Goal: Task Accomplishment & Management: Manage account settings

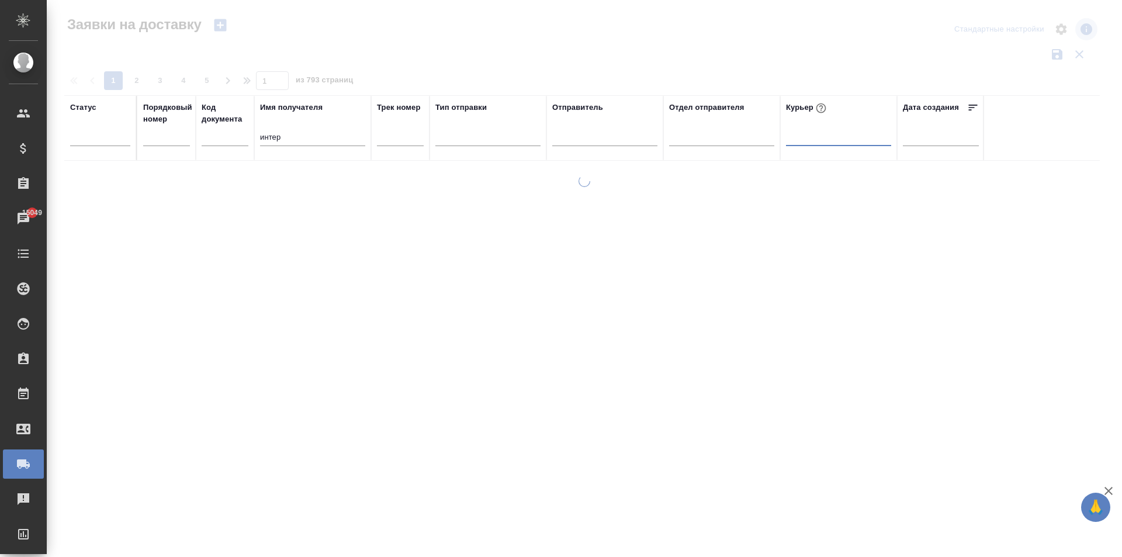
click at [296, 141] on input "интер" at bounding box center [312, 138] width 105 height 15
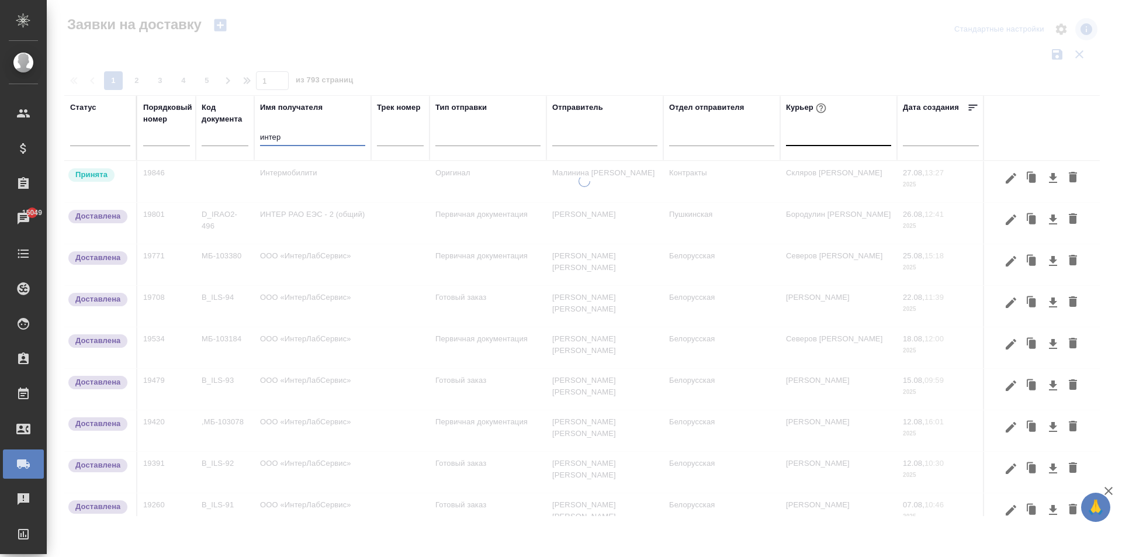
click at [291, 136] on input "интер" at bounding box center [312, 138] width 105 height 15
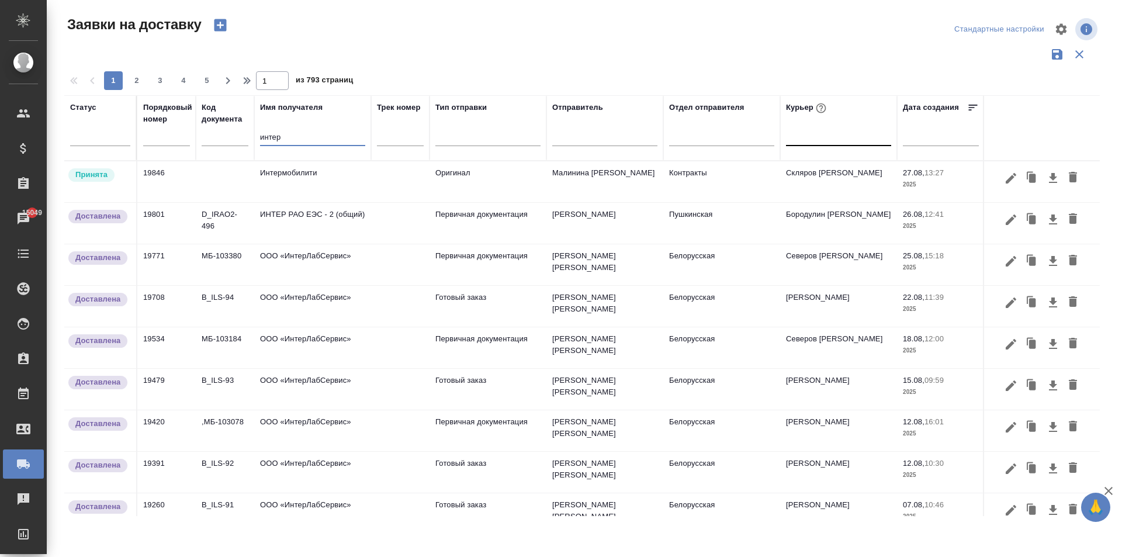
type input "интер"
click at [324, 216] on td "ИНТЕР РАО ЕЭС - 2 (общий)" at bounding box center [312, 223] width 117 height 41
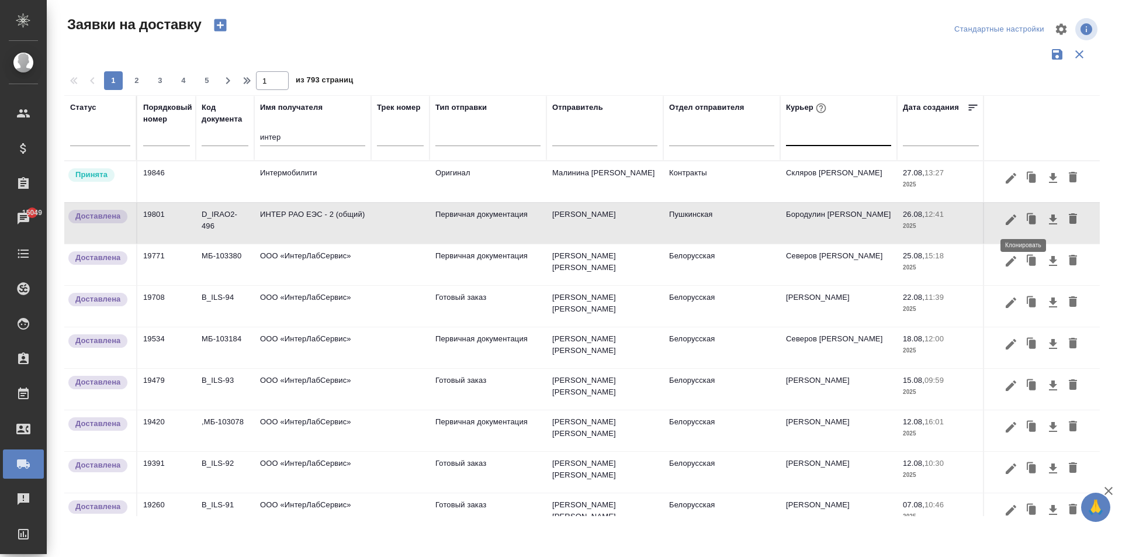
click at [1029, 220] on icon "button" at bounding box center [1032, 219] width 7 height 9
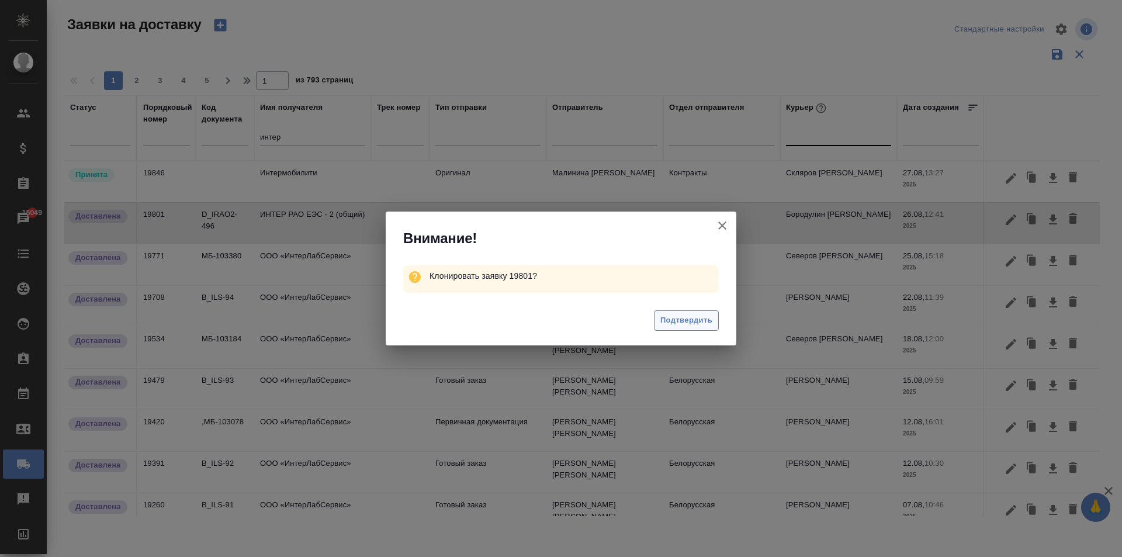
click at [701, 318] on span "Подтвердить" at bounding box center [687, 320] width 52 height 13
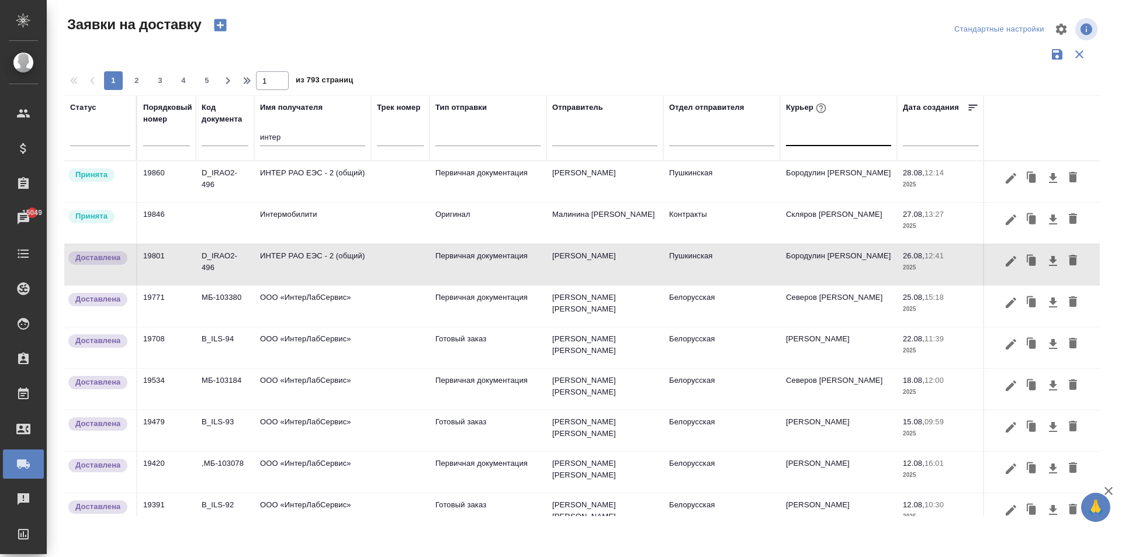
click at [318, 167] on td "ИНТЕР РАО ЕЭС - 2 (общий)" at bounding box center [312, 181] width 117 height 41
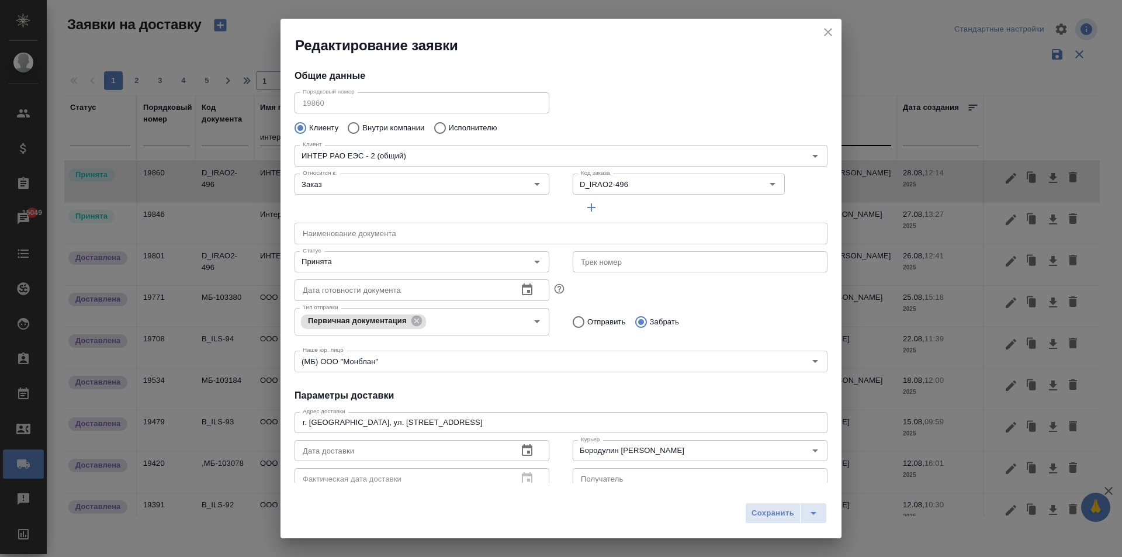
type input "[PERSON_NAME]"
click at [630, 462] on div "[PERSON_NAME] [PERSON_NAME]" at bounding box center [700, 449] width 255 height 28
click at [614, 450] on input "Бородулин [PERSON_NAME]" at bounding box center [680, 451] width 209 height 14
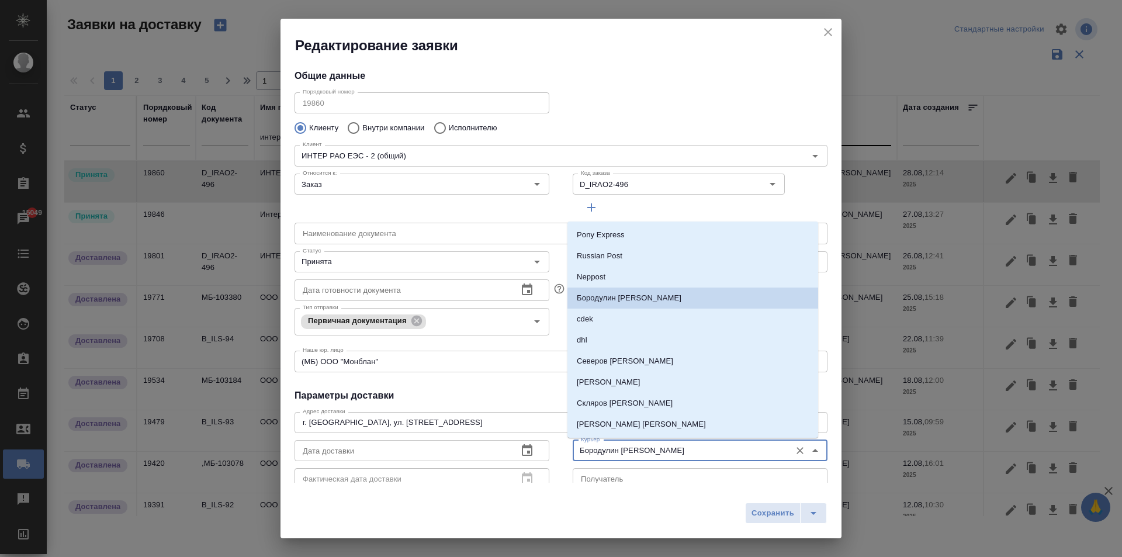
type input "Бородули [PERSON_NAME]"
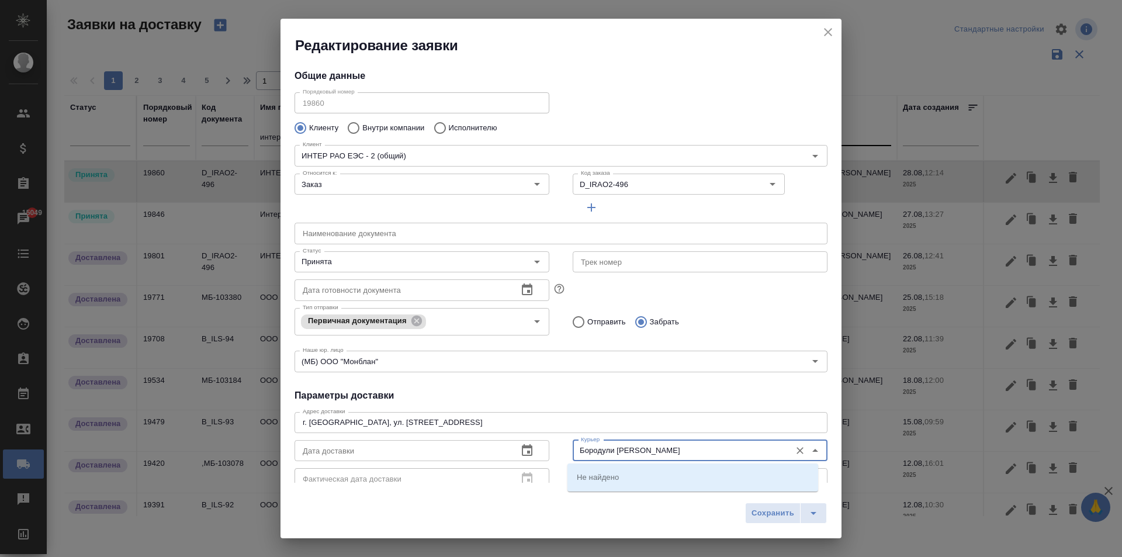
click at [614, 450] on input "Бородули [PERSON_NAME]" at bounding box center [680, 451] width 209 height 14
drag, startPoint x: 623, startPoint y: 454, endPoint x: 464, endPoint y: 444, distance: 159.9
click at [464, 444] on div "Дата доставки Дата доставки Фактическая дата доставки Фактическая дата доставки…" at bounding box center [561, 464] width 556 height 80
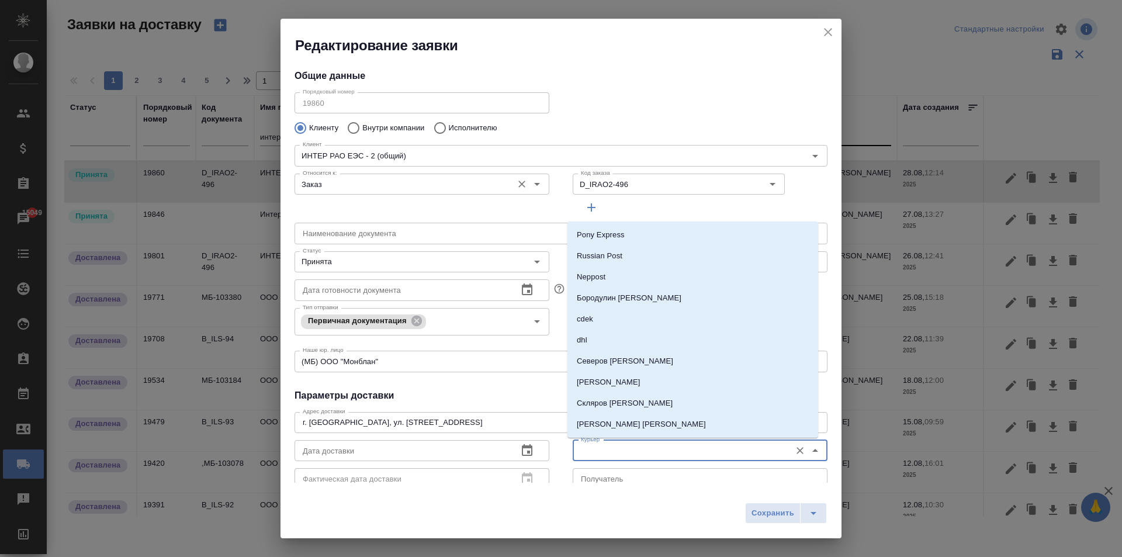
click at [417, 179] on input "Заказ" at bounding box center [402, 184] width 209 height 14
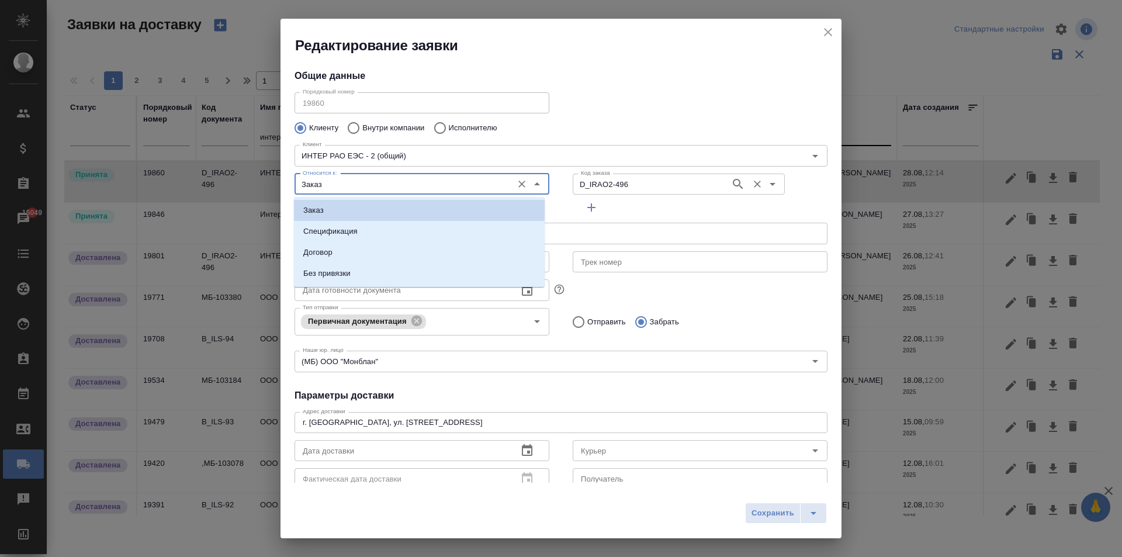
click at [620, 184] on input "D_IRAO2-496" at bounding box center [650, 184] width 148 height 14
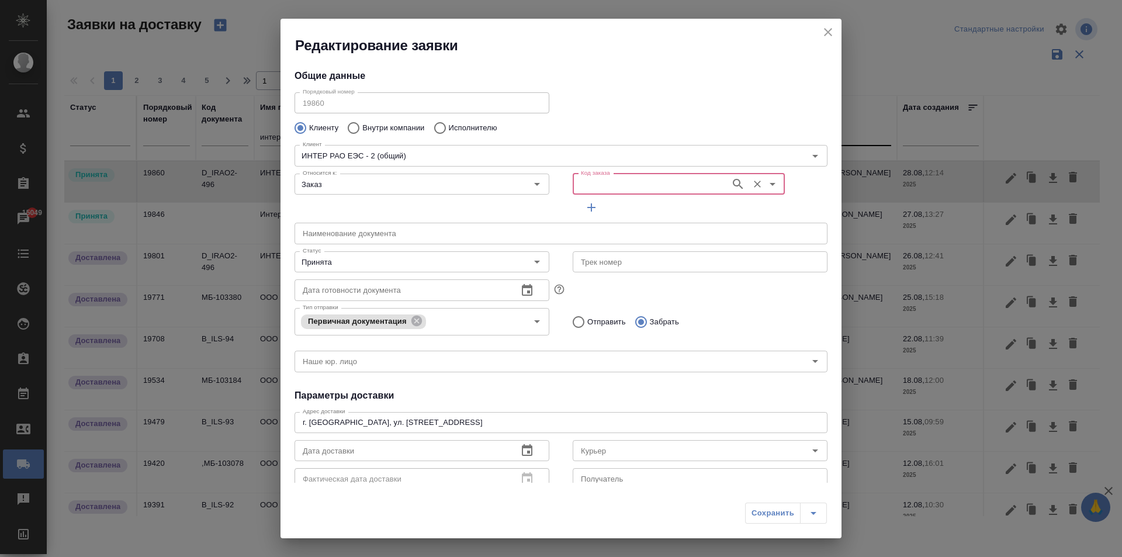
click at [668, 187] on input "Код заказа" at bounding box center [650, 184] width 148 height 14
paste input "D_IRAO2-496"
type input "D_IRAO2-496"
click at [627, 212] on li "D_IRAO2-496" at bounding box center [672, 210] width 209 height 21
type input "D_IRAO2-496"
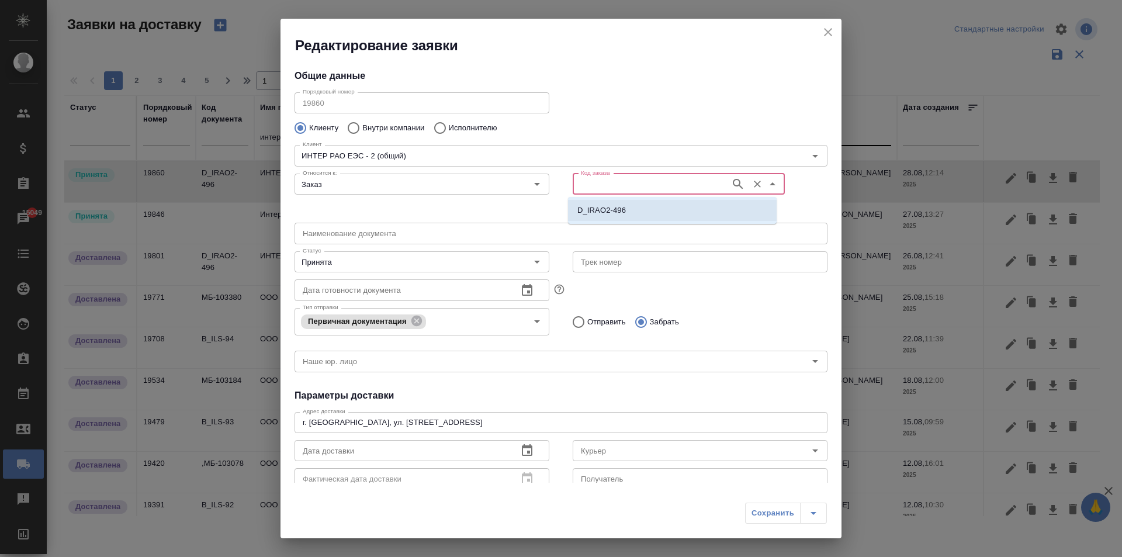
type input "(МБ) ООО "Монблан""
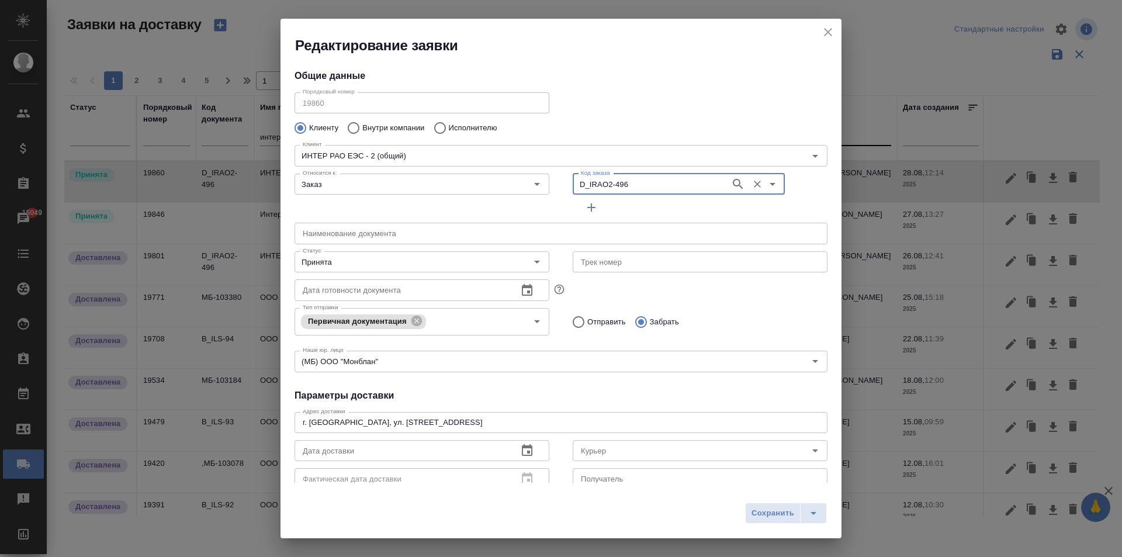
click at [529, 451] on icon "button" at bounding box center [527, 451] width 14 height 14
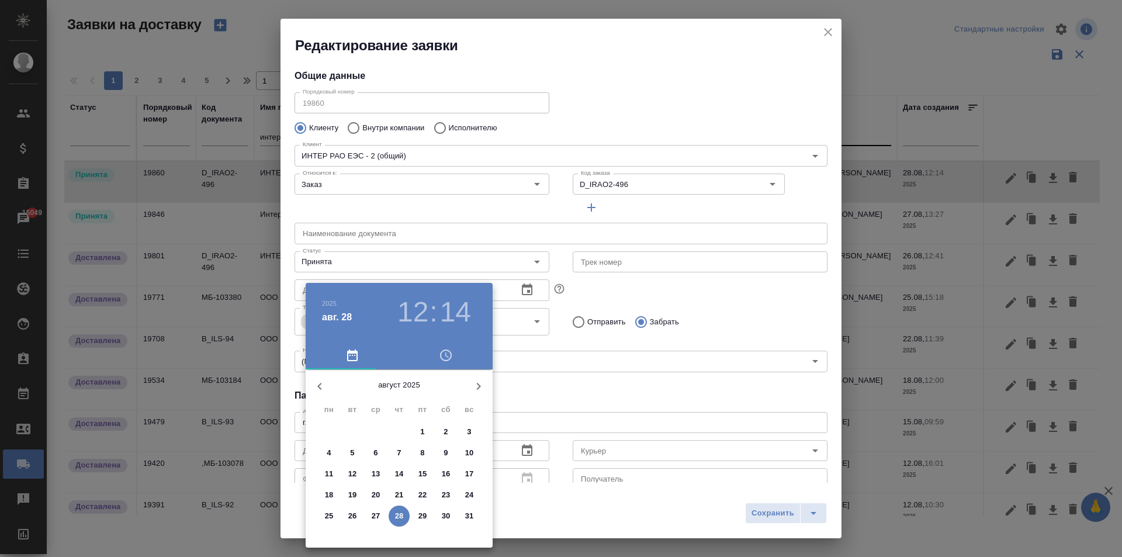
click at [394, 514] on span "28" at bounding box center [399, 516] width 21 height 12
type input "[DATE] 12:14"
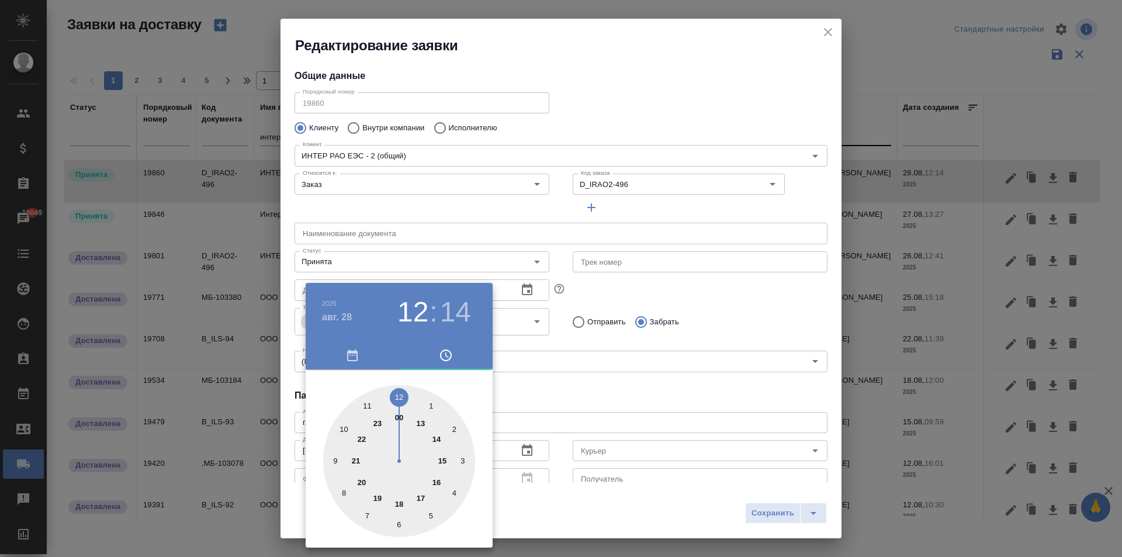
click at [588, 409] on div at bounding box center [561, 278] width 1122 height 557
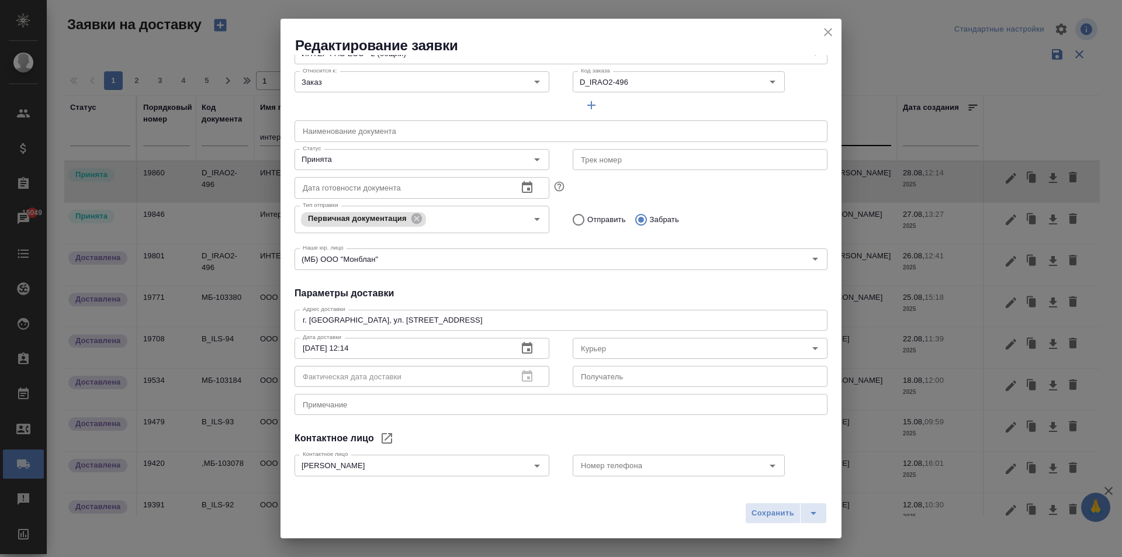
scroll to position [159, 0]
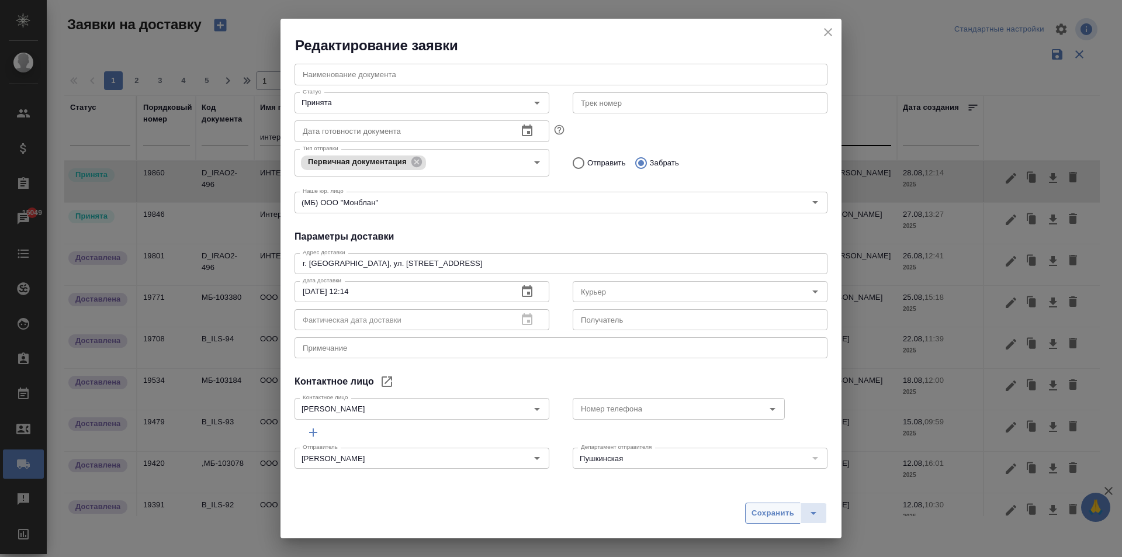
click at [765, 510] on span "Сохранить" at bounding box center [773, 513] width 43 height 13
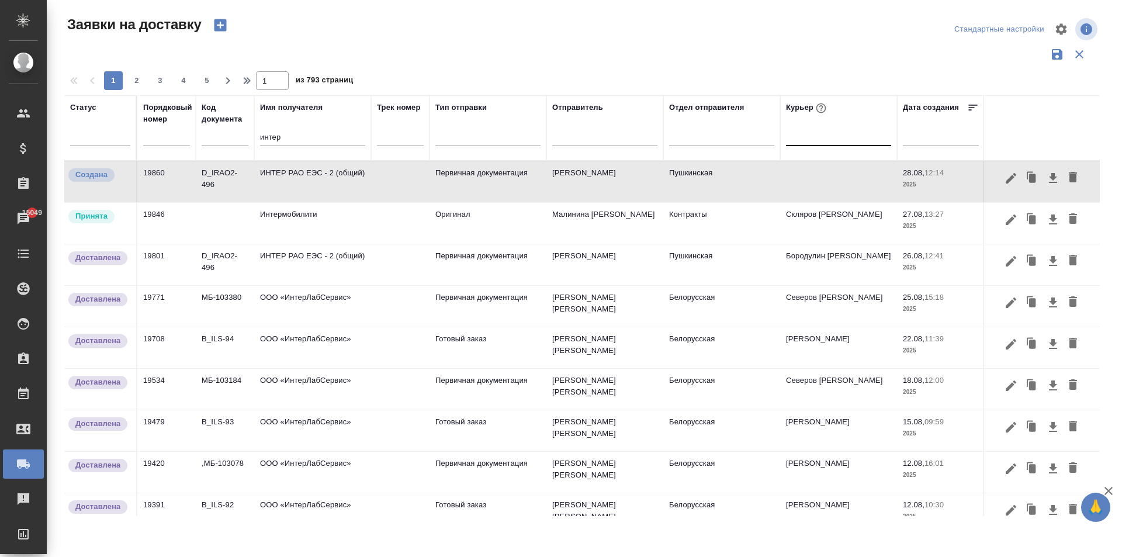
click at [289, 180] on td "ИНТЕР РАО ЕЭС - 2 (общий)" at bounding box center [312, 181] width 117 height 41
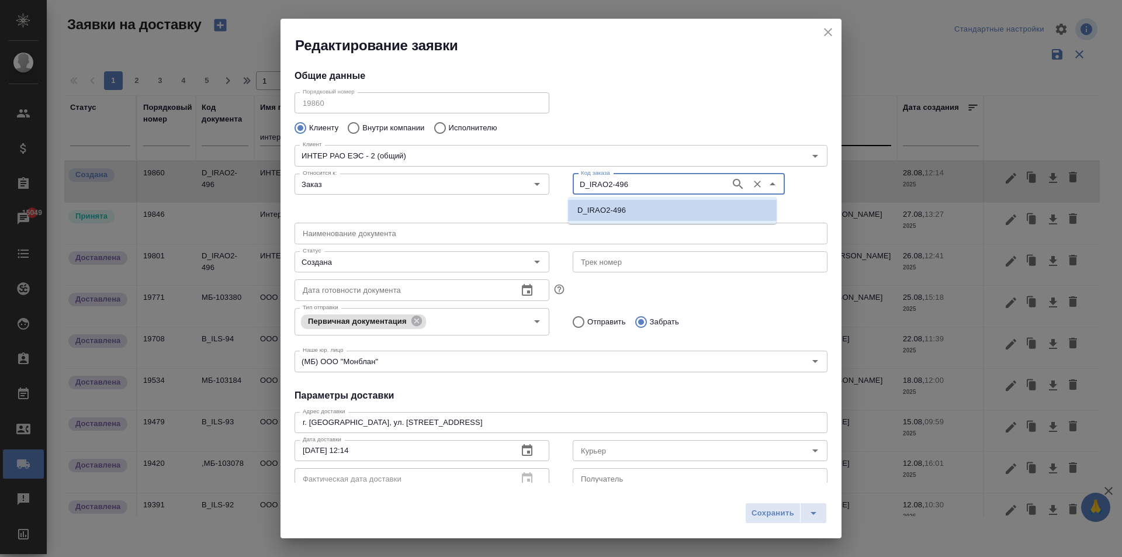
drag, startPoint x: 634, startPoint y: 186, endPoint x: 561, endPoint y: 182, distance: 72.6
click at [523, 182] on div "Относится к: Заказ Относится к: Код заказа D_IRAO2-496 Код заказа" at bounding box center [561, 193] width 556 height 72
click at [828, 33] on icon "close" at bounding box center [828, 32] width 8 height 8
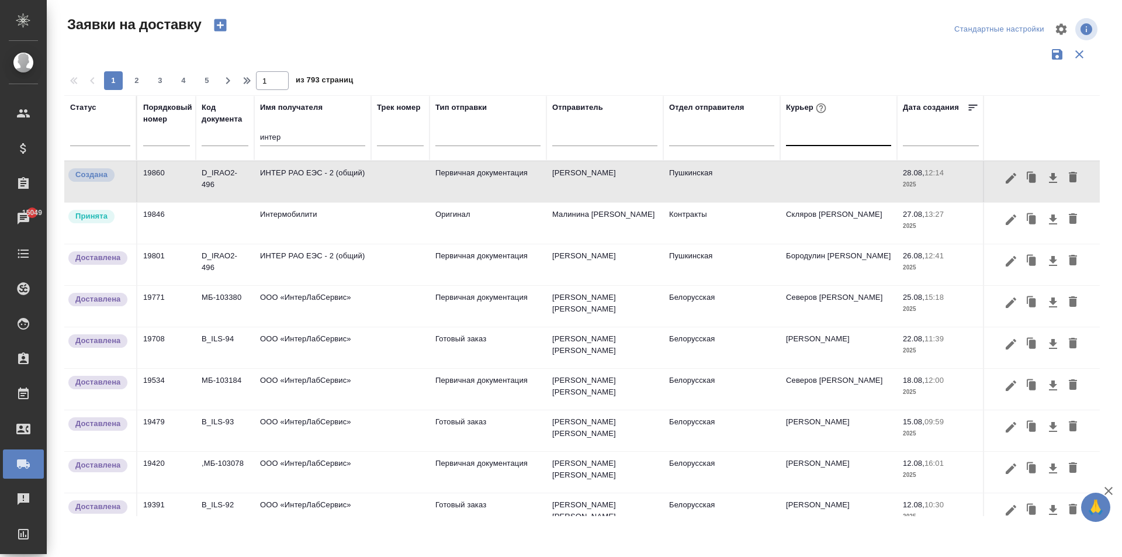
drag, startPoint x: 253, startPoint y: 134, endPoint x: 162, endPoint y: 134, distance: 91.2
click at [162, 134] on tr "Статус Порядковый номер Код документа Имя получателя интер Трек номер Тип отпра…" at bounding box center [670, 127] width 1213 height 65
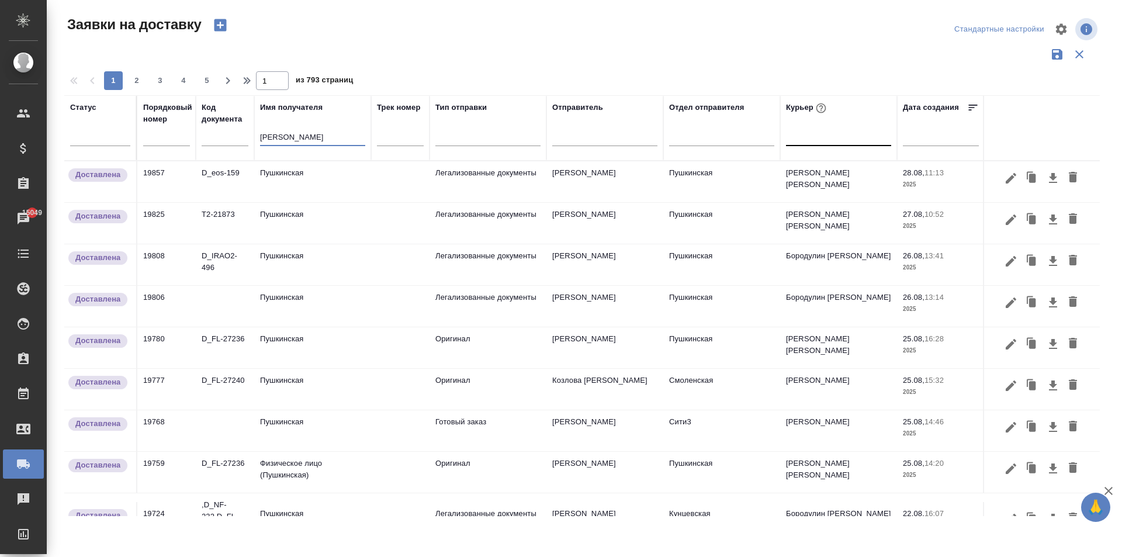
type input "[PERSON_NAME]"
click at [299, 176] on td "Пушкинская" at bounding box center [312, 181] width 117 height 41
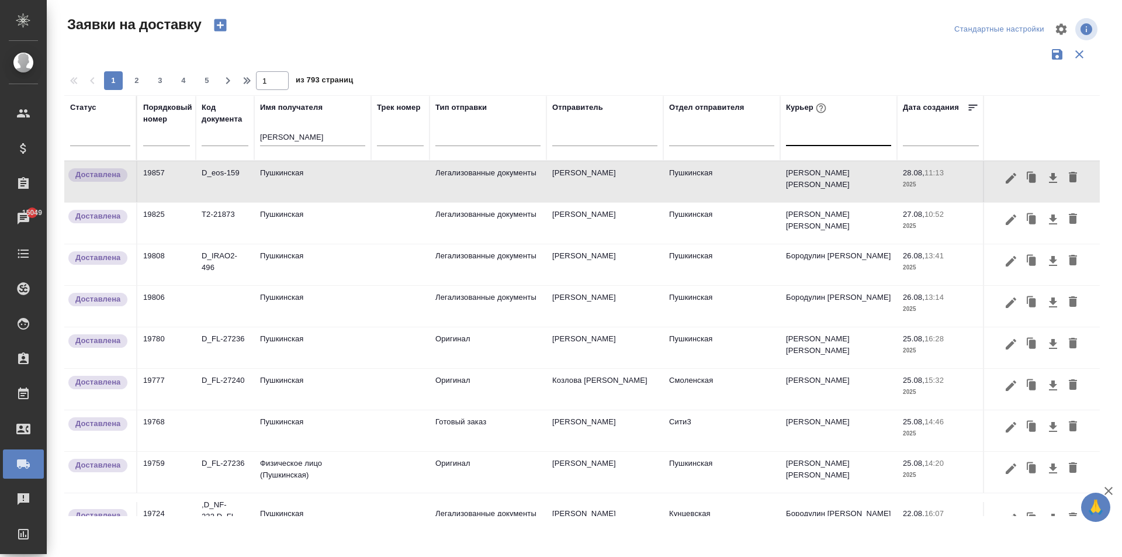
click at [1027, 179] on icon "button" at bounding box center [1030, 175] width 6 height 8
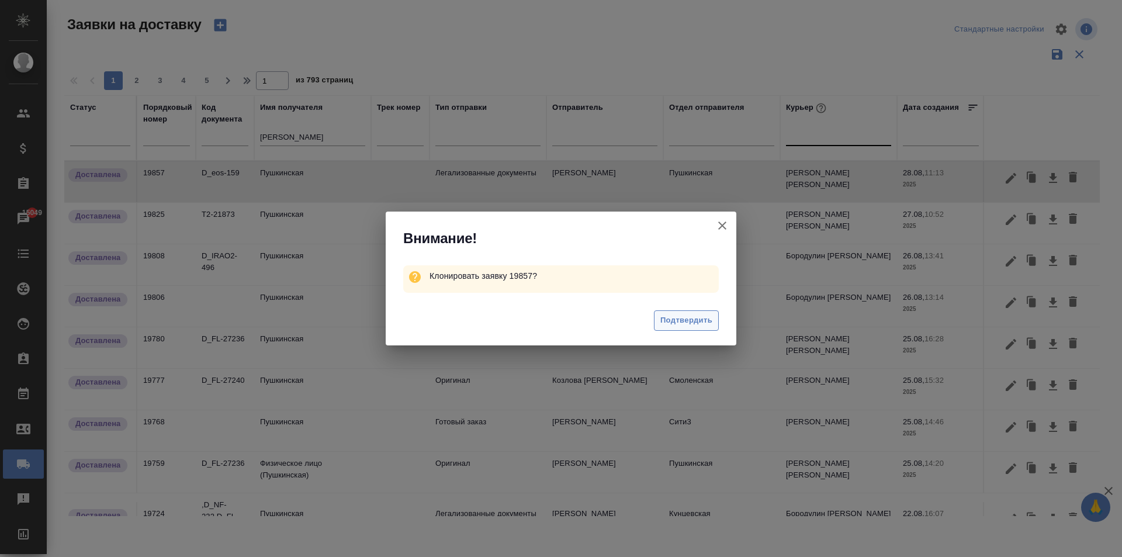
click at [693, 321] on span "Подтвердить" at bounding box center [687, 320] width 52 height 13
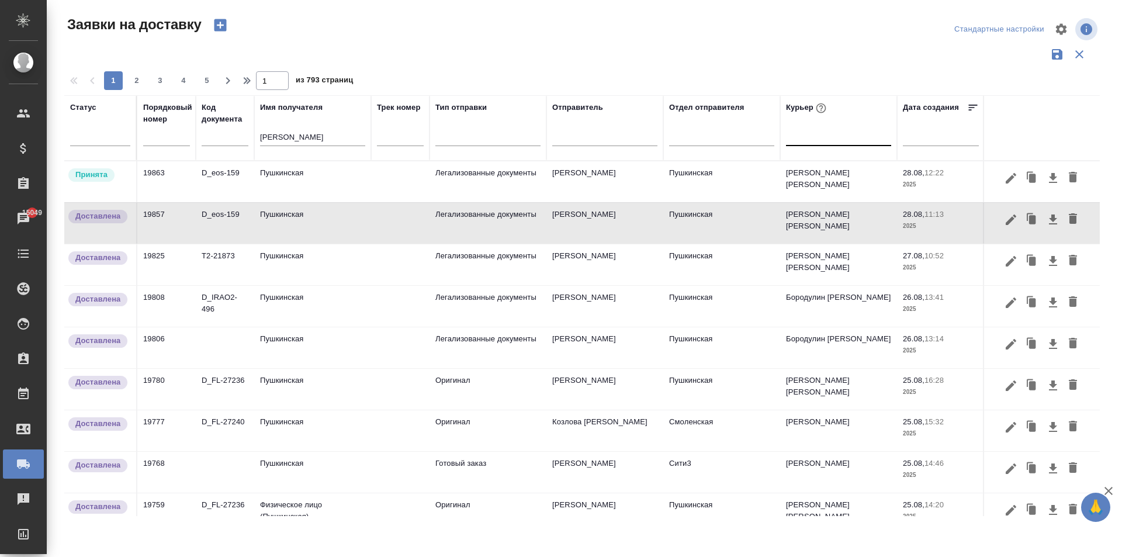
click at [303, 171] on td "Пушкинская" at bounding box center [312, 181] width 117 height 41
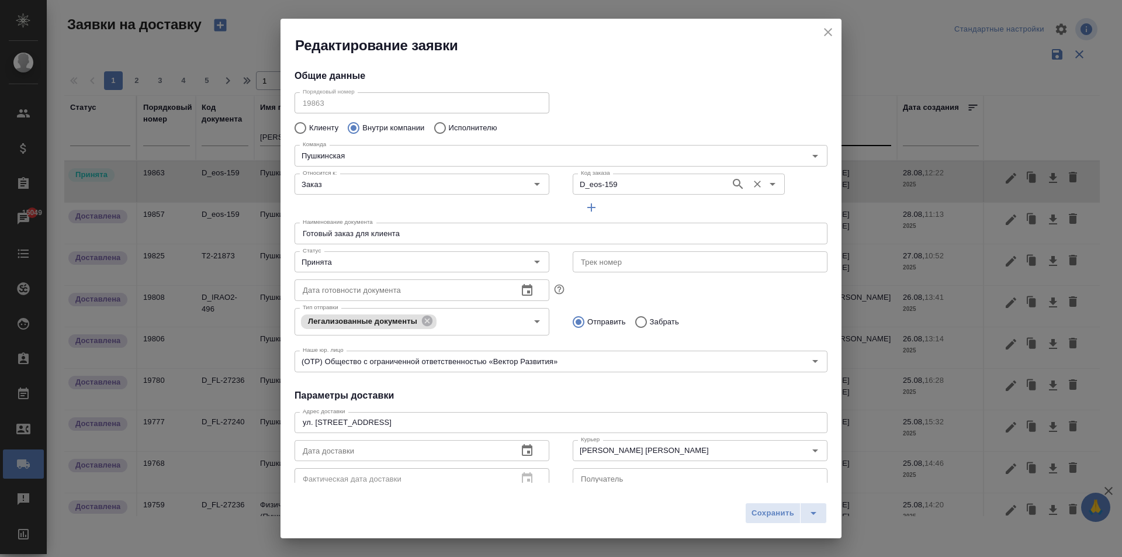
click at [664, 182] on input "D_eos-159" at bounding box center [650, 184] width 148 height 14
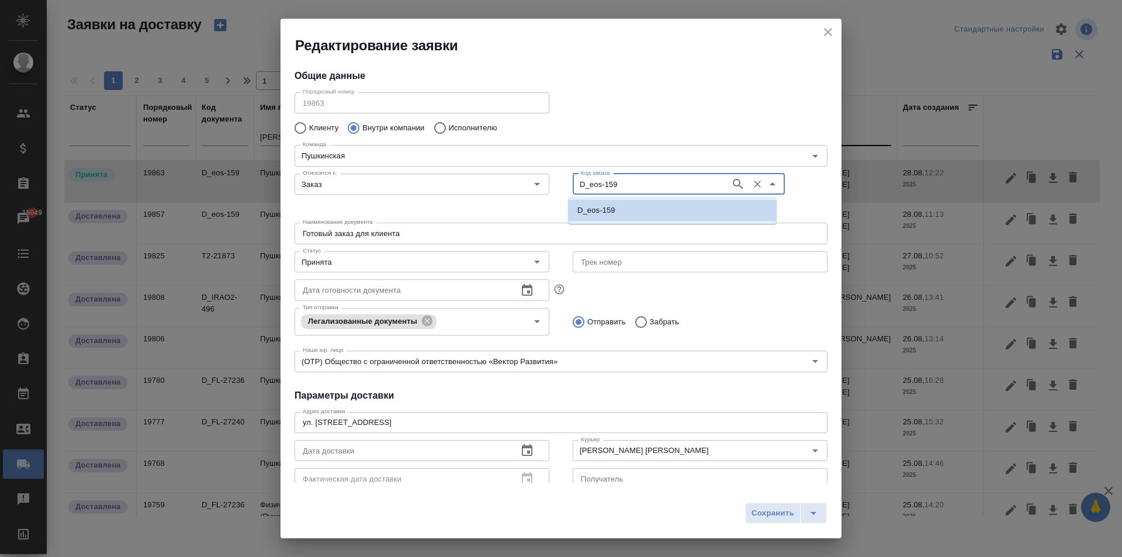
paste input "IRAO2-496"
type input "D_IRAO2-496"
click at [600, 209] on p "D_IRAO2-496" at bounding box center [602, 211] width 49 height 12
type input "D_IRAO2-496"
type input "(МБ) ООО "Монблан""
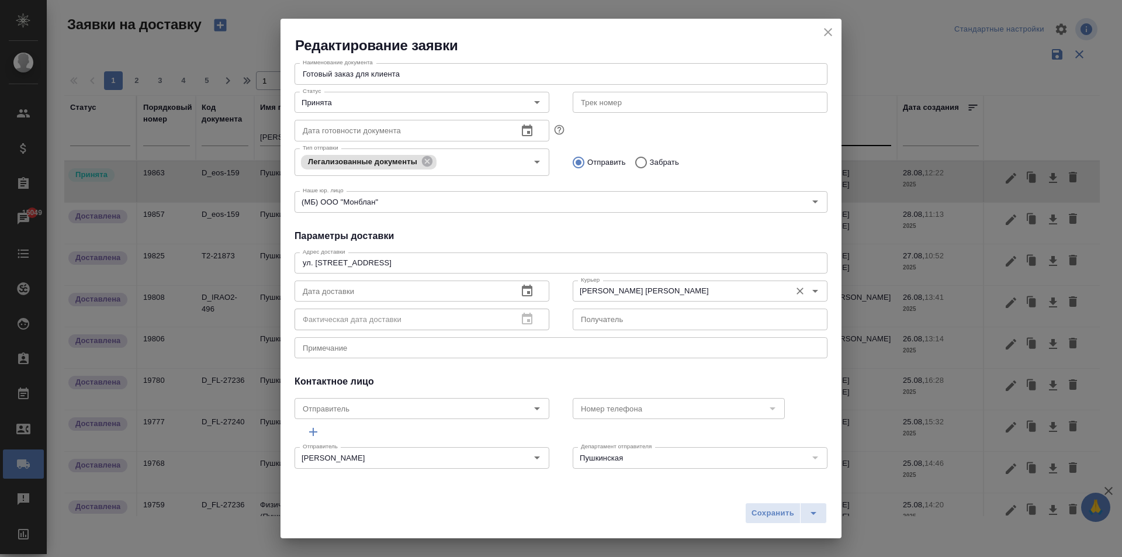
click at [655, 293] on input "[PERSON_NAME] [PERSON_NAME]" at bounding box center [680, 291] width 209 height 14
click at [367, 298] on input "text" at bounding box center [402, 291] width 214 height 21
click at [525, 289] on icon "button" at bounding box center [527, 292] width 14 height 14
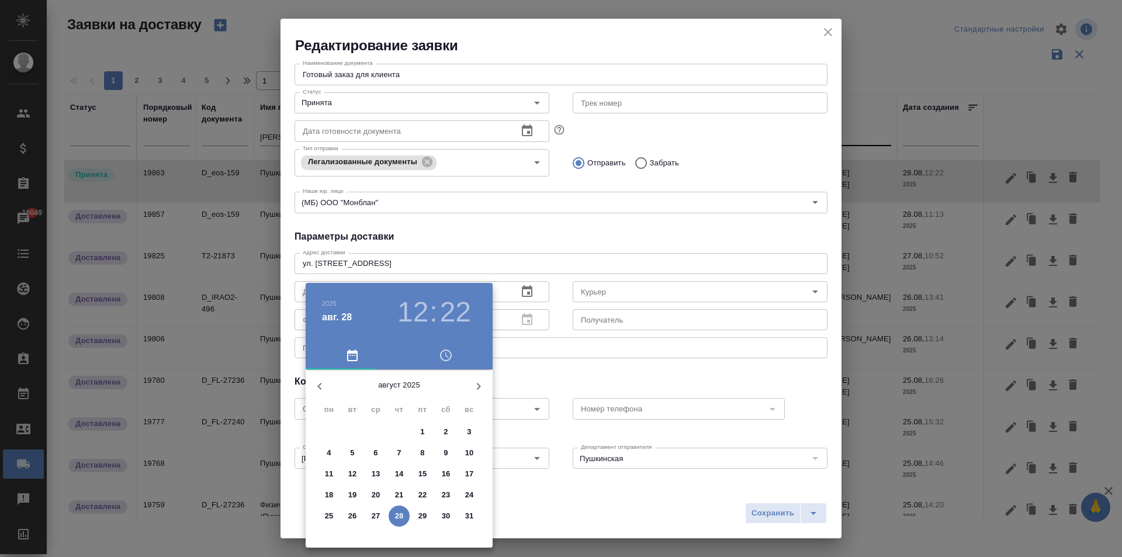
click at [402, 516] on p "28" at bounding box center [399, 516] width 9 height 12
type input "[DATE] 12:22"
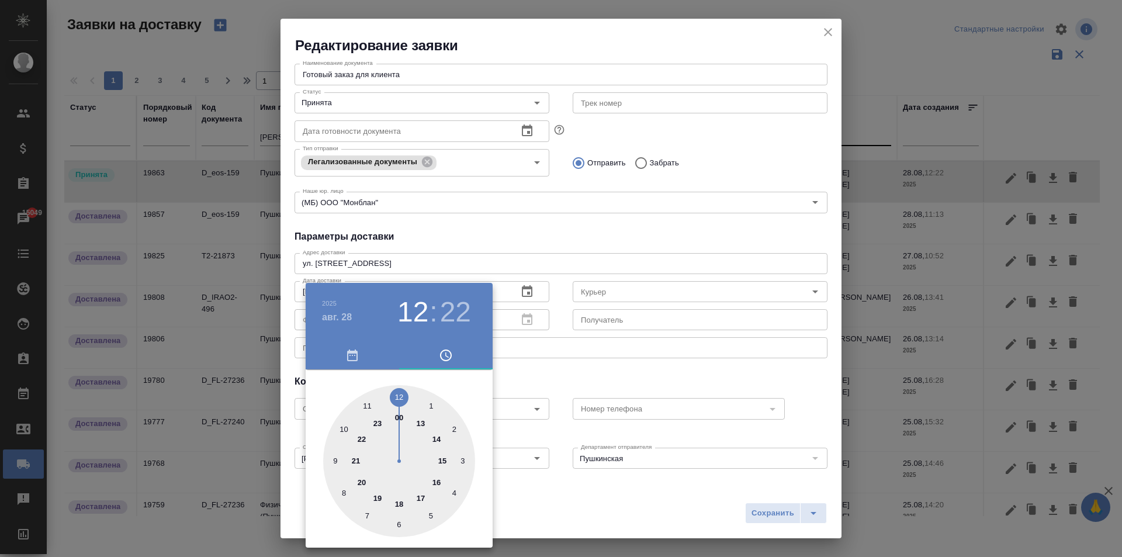
click at [589, 258] on div at bounding box center [561, 278] width 1122 height 557
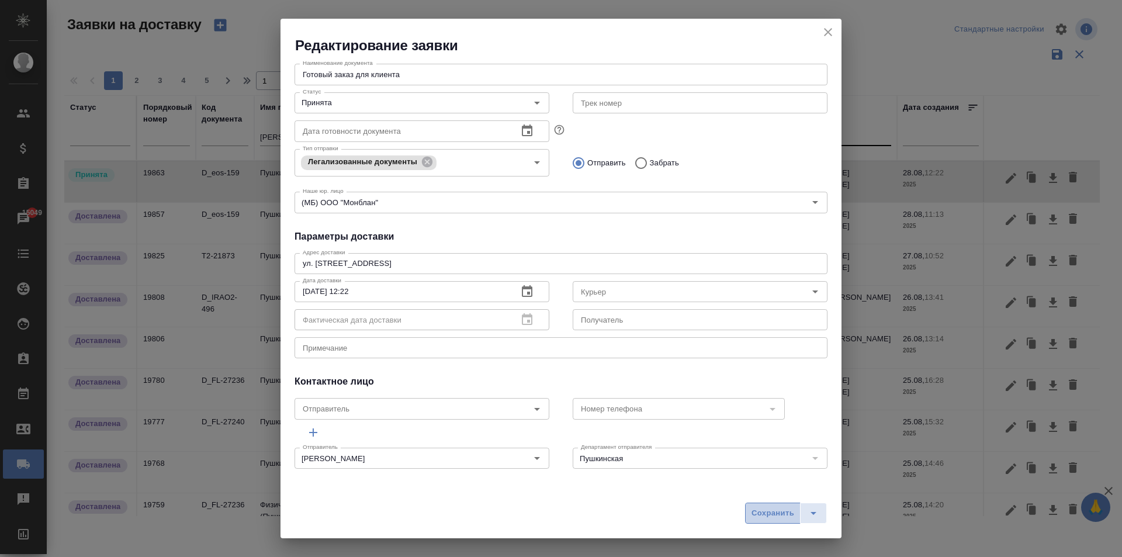
click at [758, 516] on span "Сохранить" at bounding box center [773, 513] width 43 height 13
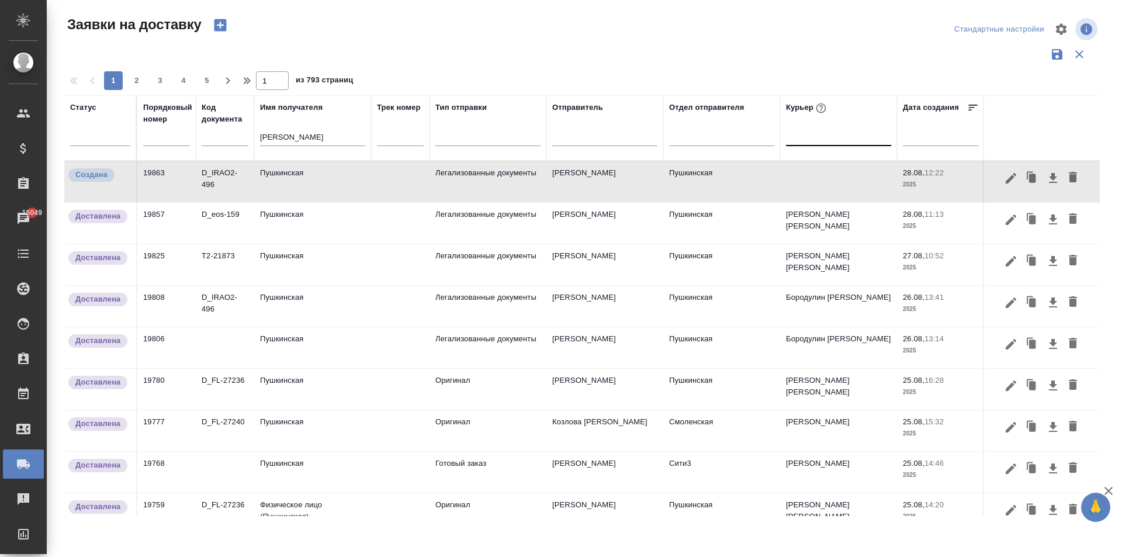
drag, startPoint x: 291, startPoint y: 137, endPoint x: 161, endPoint y: 122, distance: 130.7
click at [161, 122] on tr "Статус Порядковый номер Код документа Имя получателя [PERSON_NAME] Трек номер Т…" at bounding box center [670, 127] width 1213 height 65
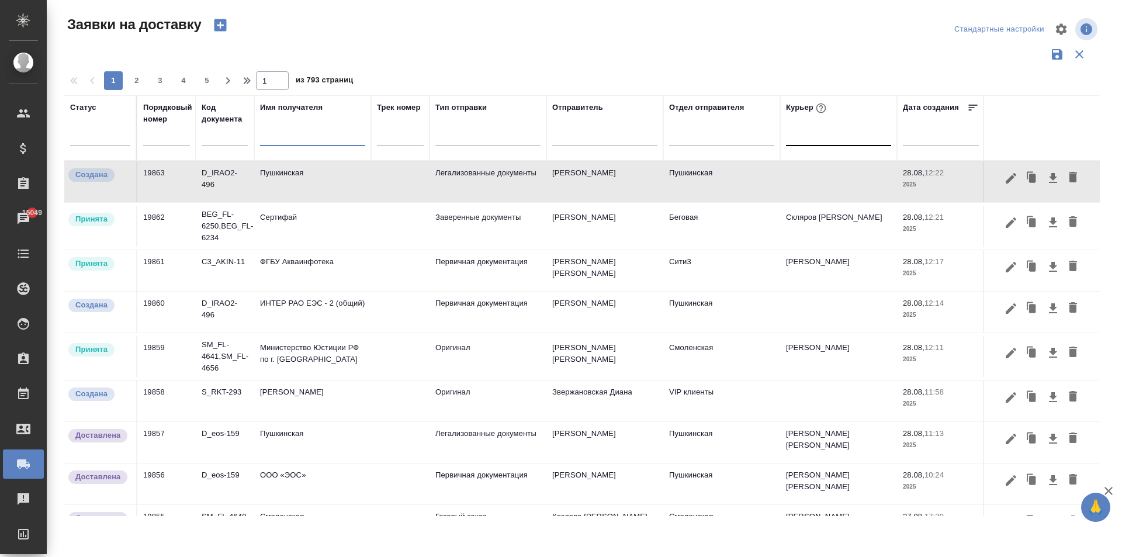
click at [185, 312] on td "19860" at bounding box center [166, 312] width 58 height 41
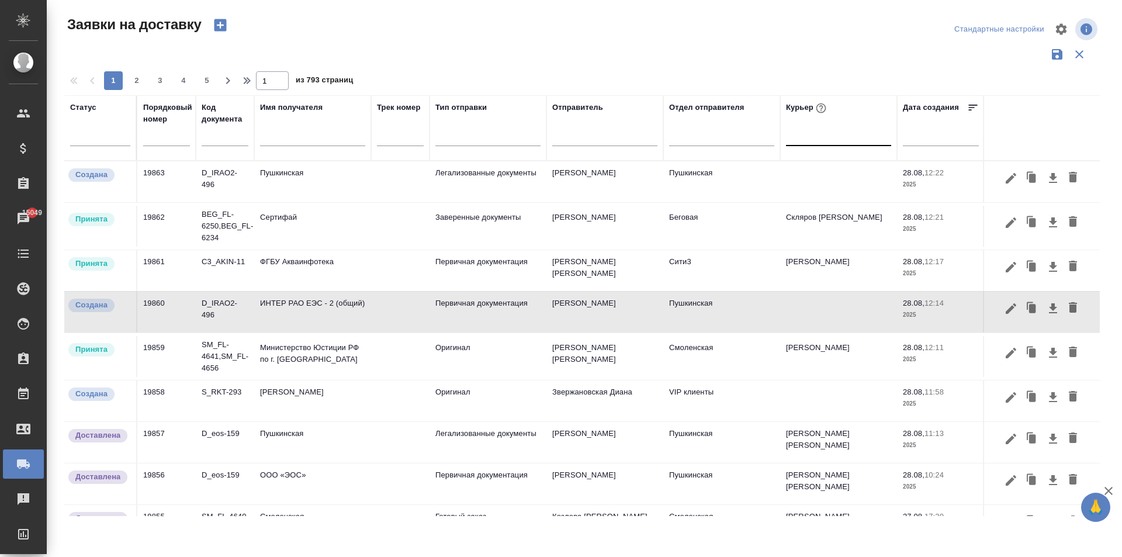
click at [306, 316] on td "ИНТЕР РАО ЕЭС - 2 (общий)" at bounding box center [312, 312] width 117 height 41
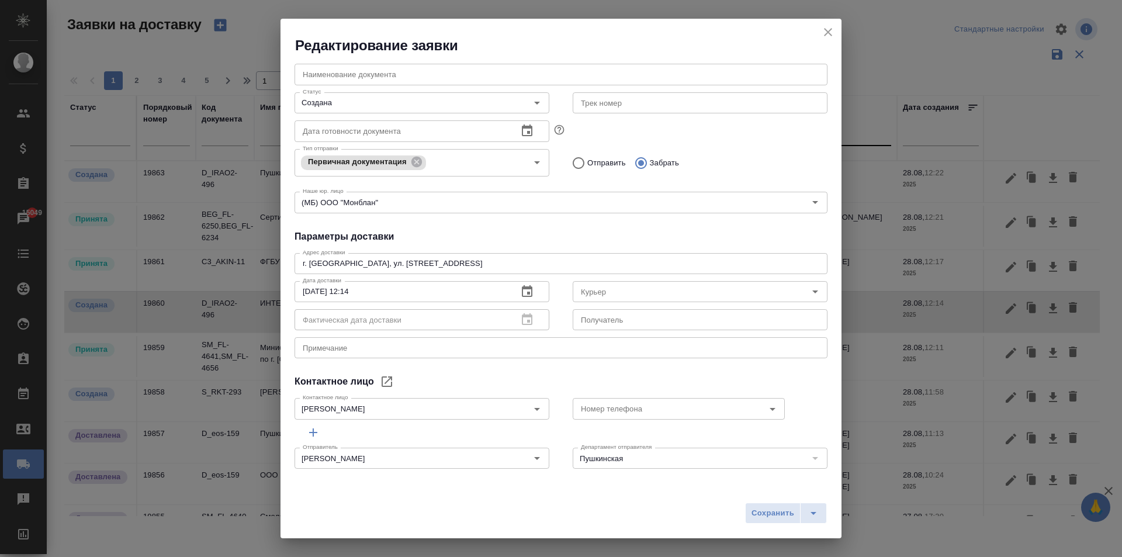
click at [832, 28] on icon "close" at bounding box center [828, 32] width 14 height 14
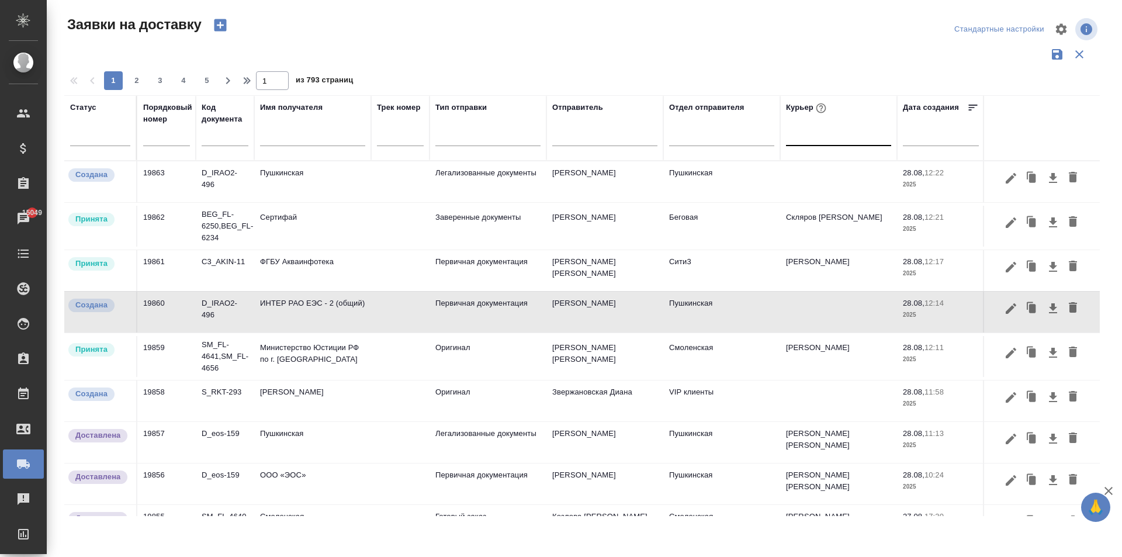
click at [311, 316] on td "ИНТЕР РАО ЕЭС - 2 (общий)" at bounding box center [312, 312] width 117 height 41
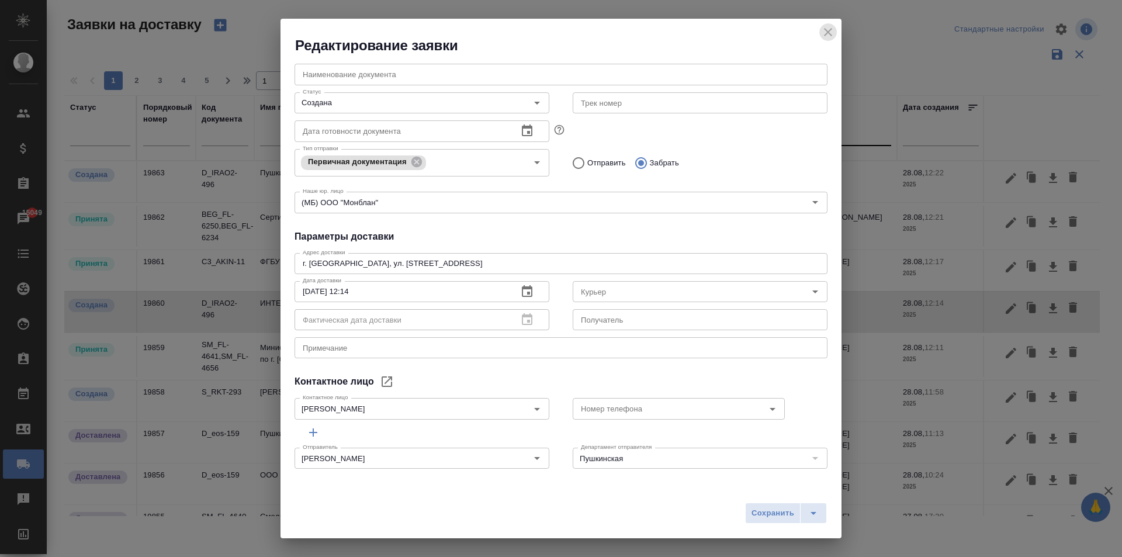
click at [830, 33] on icon "close" at bounding box center [828, 32] width 14 height 14
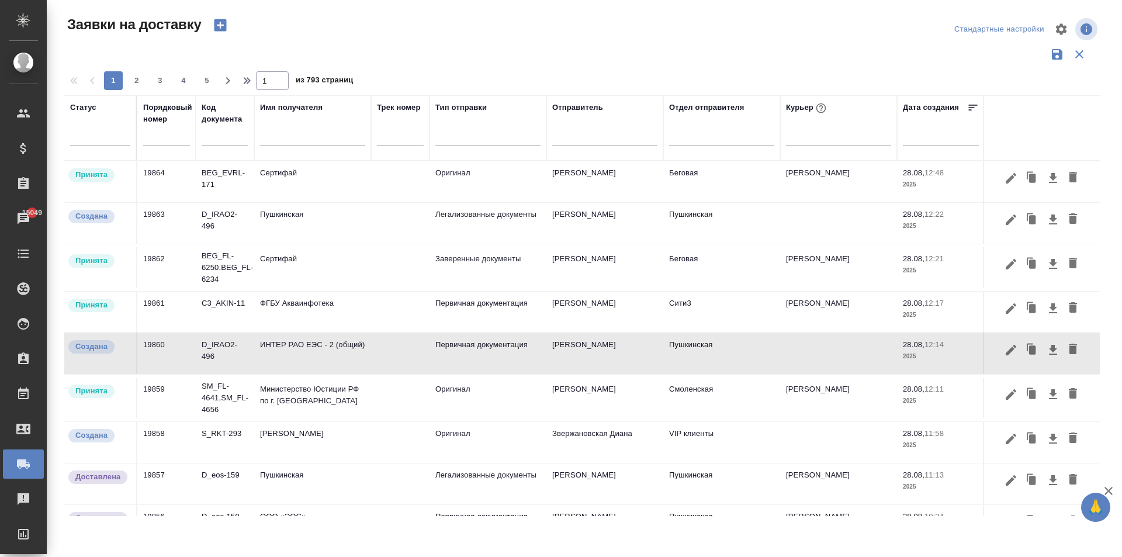
click at [288, 133] on input "text" at bounding box center [312, 138] width 105 height 15
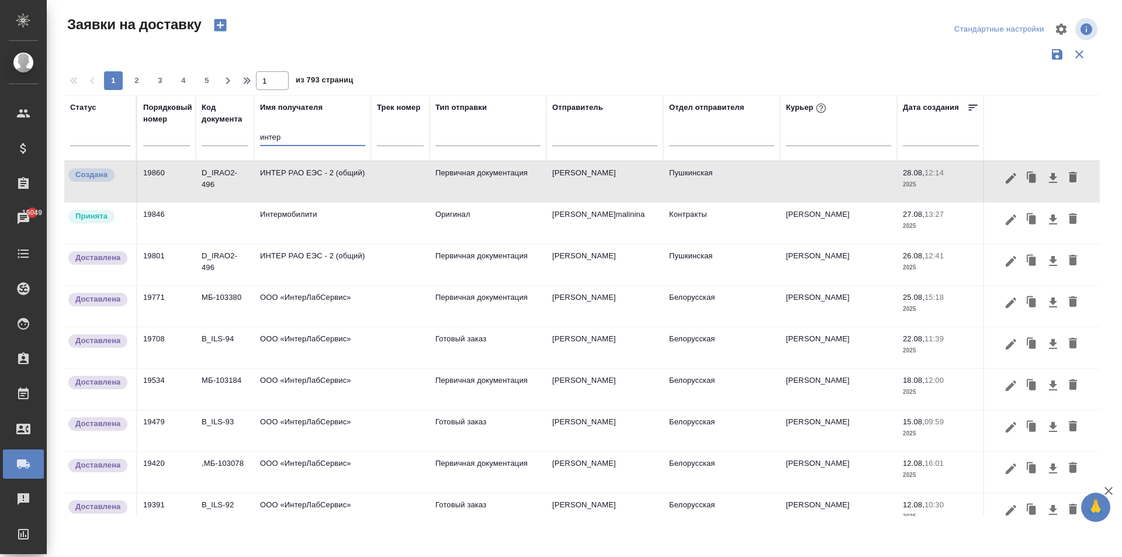
type input "интер"
click at [309, 264] on td "ИНТЕР РАО ЕЭС - 2 (общий)" at bounding box center [312, 264] width 117 height 41
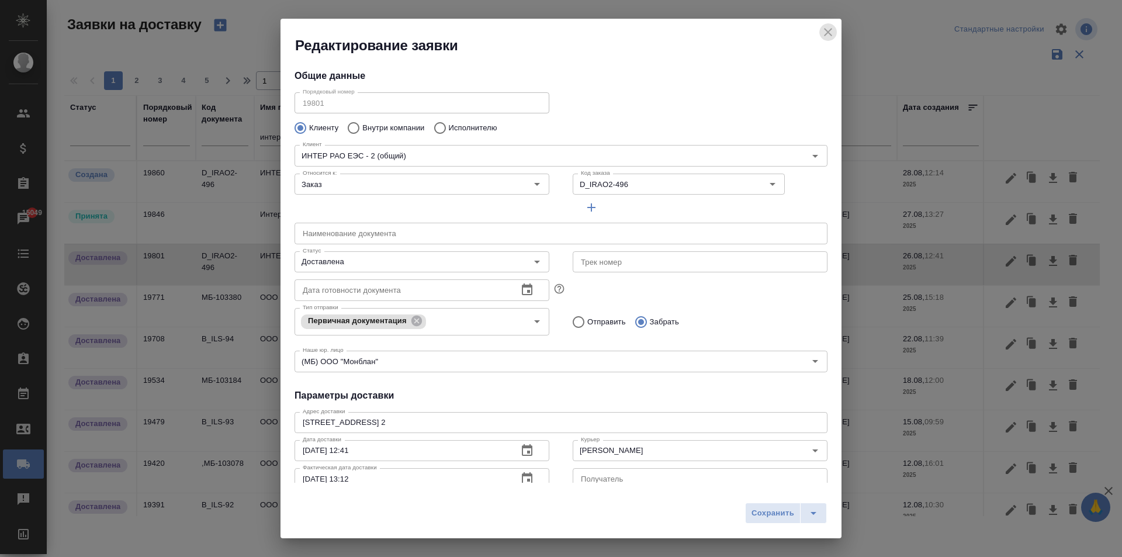
click at [831, 33] on icon "close" at bounding box center [828, 32] width 14 height 14
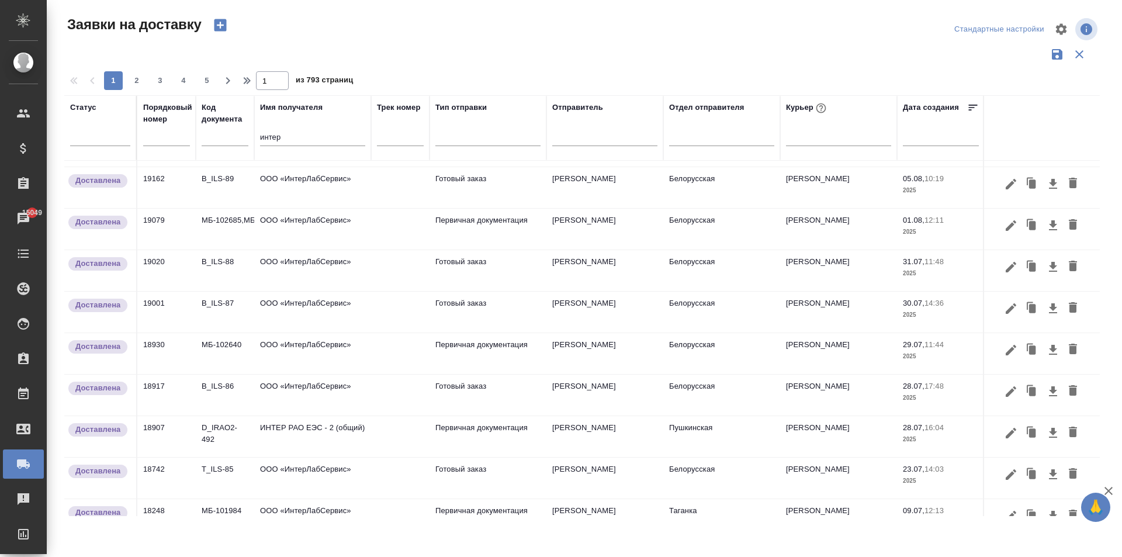
scroll to position [585, 0]
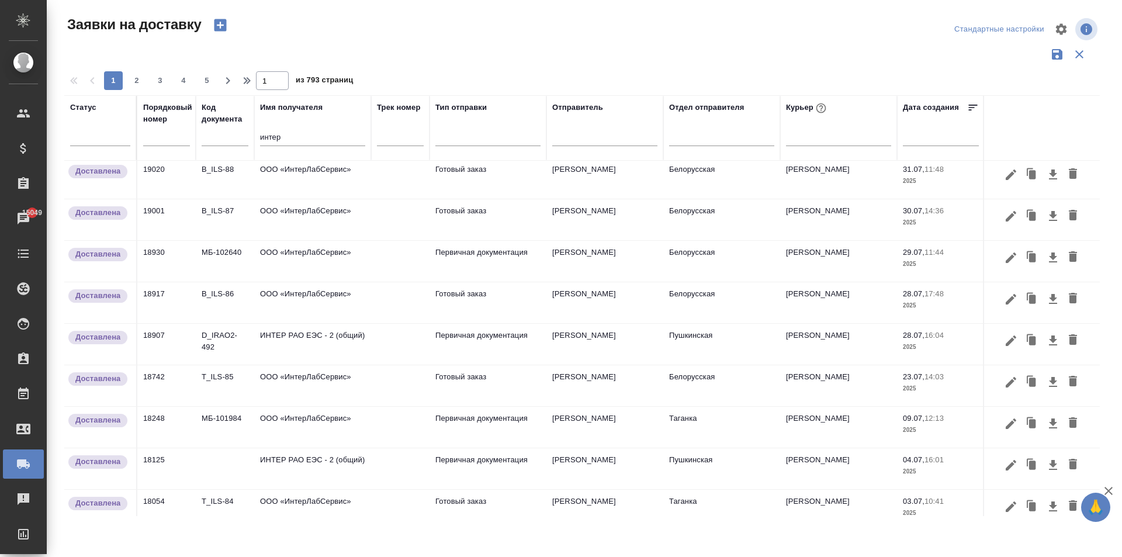
click at [304, 458] on td "ИНТЕР РАО ЕЭС - 2 (общий)" at bounding box center [312, 468] width 117 height 41
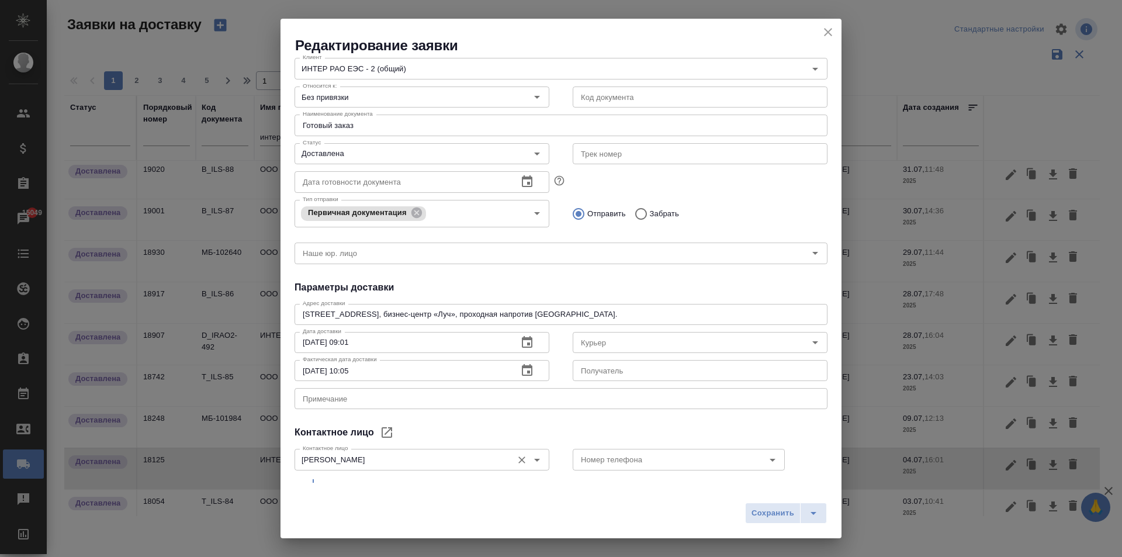
scroll to position [138, 0]
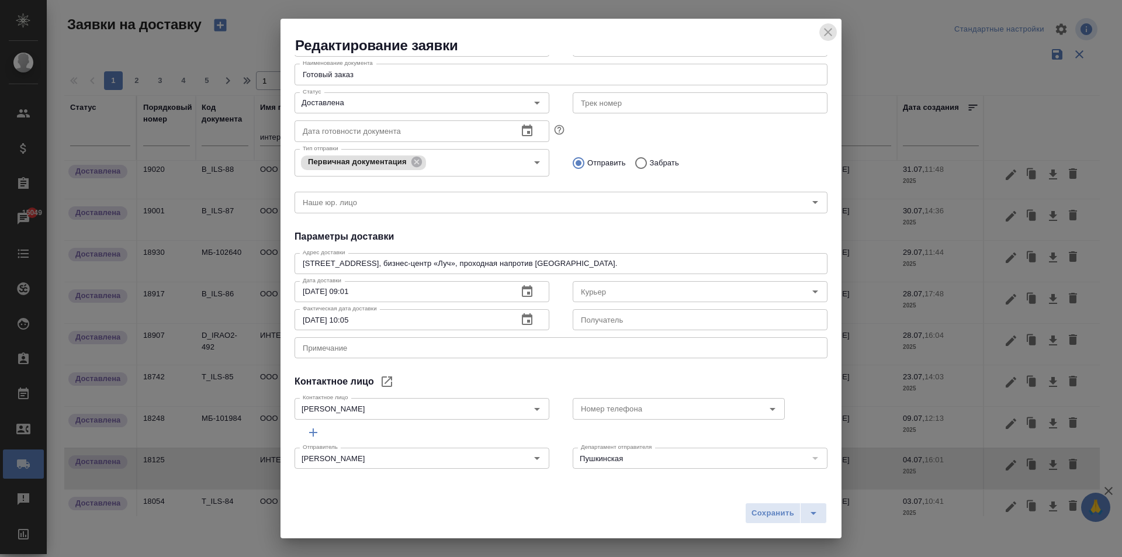
click at [827, 32] on icon "close" at bounding box center [828, 32] width 14 height 14
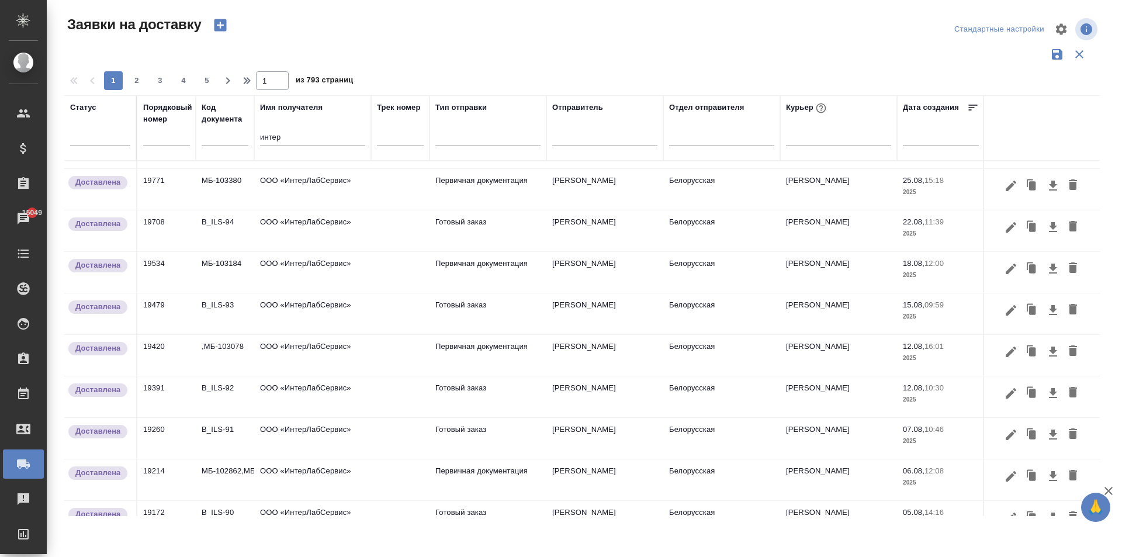
scroll to position [0, 0]
